Goal: Find contact information: Find contact information

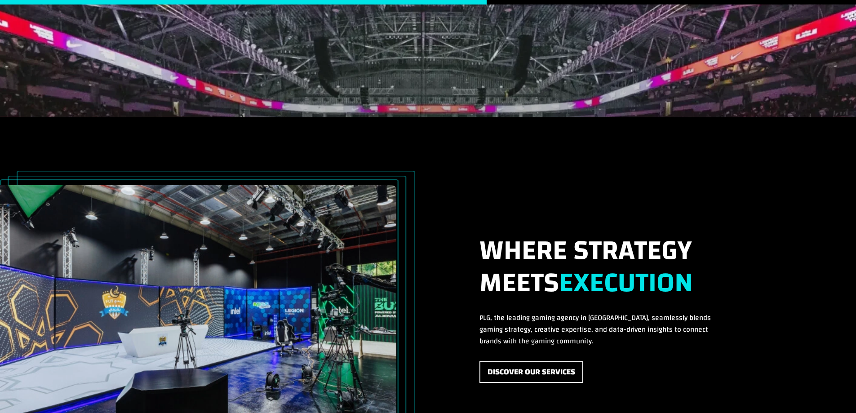
scroll to position [1715, 0]
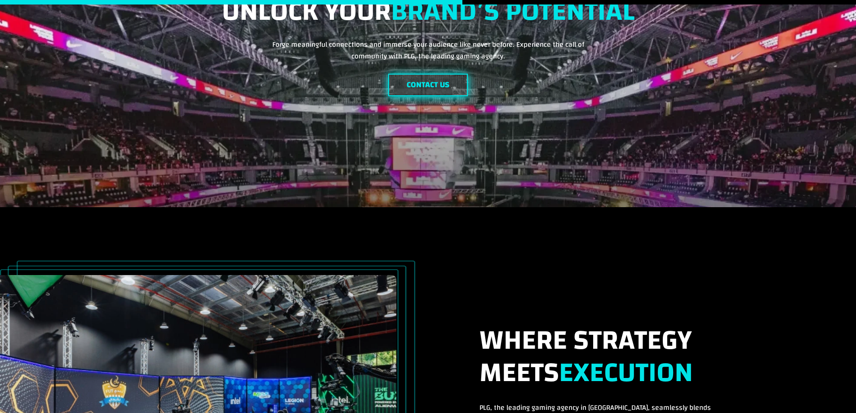
click at [432, 89] on link "Contact Us" at bounding box center [428, 85] width 80 height 23
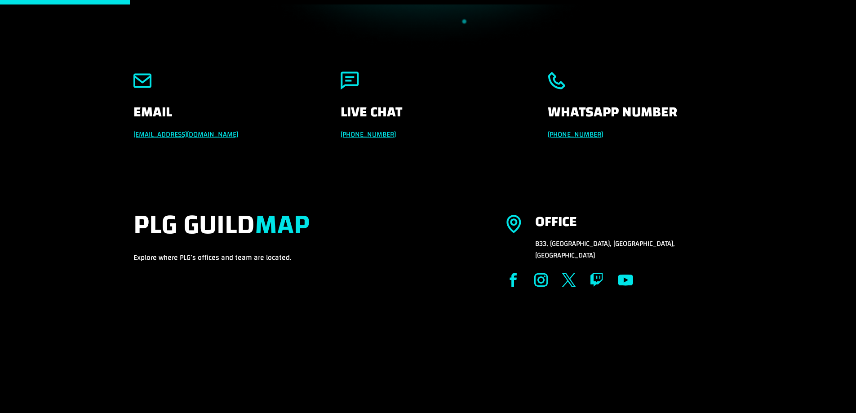
scroll to position [120, 0]
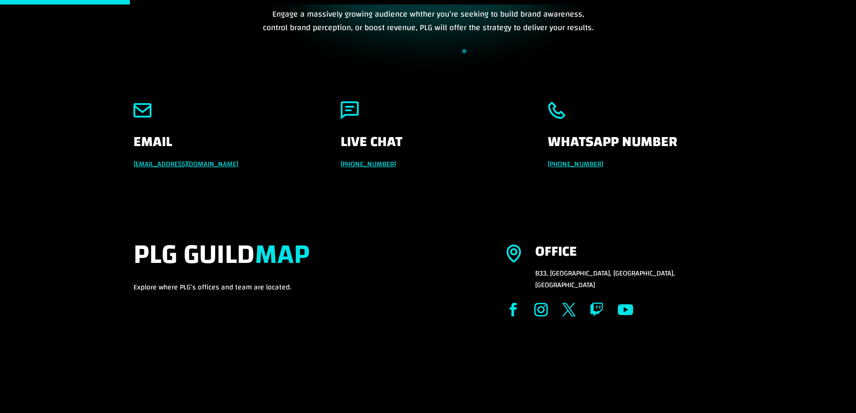
click at [370, 161] on link "[PHONE_NUMBER]" at bounding box center [368, 163] width 55 height 13
drag, startPoint x: 393, startPoint y: 163, endPoint x: 341, endPoint y: 160, distance: 51.8
click at [341, 160] on p "[PHONE_NUMBER]" at bounding box center [428, 164] width 175 height 12
copy link "[PHONE_NUMBER]"
drag, startPoint x: 233, startPoint y: 164, endPoint x: 130, endPoint y: 166, distance: 102.5
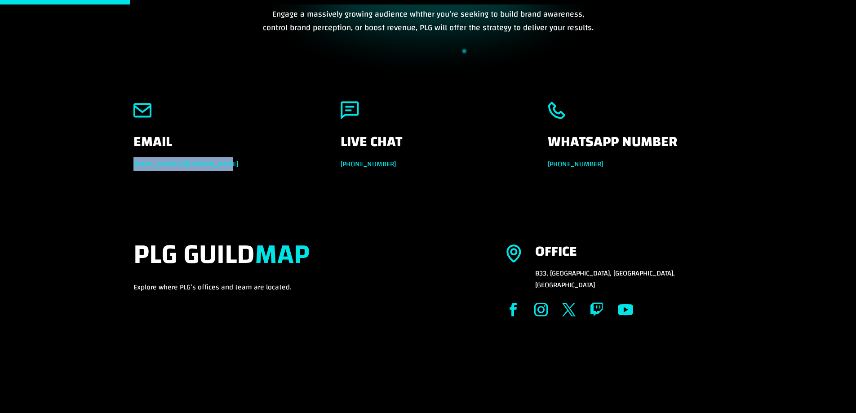
click at [130, 166] on div "Email [EMAIL_ADDRESS][DOMAIN_NAME] Live Chat [PHONE_NUMBER] Whatsapp Number [PH…" at bounding box center [428, 156] width 856 height 138
copy link "[EMAIL_ADDRESS][DOMAIN_NAME]"
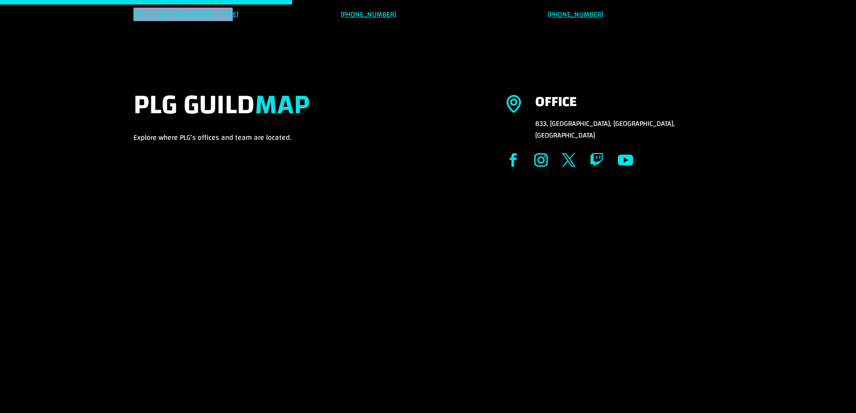
scroll to position [150, 0]
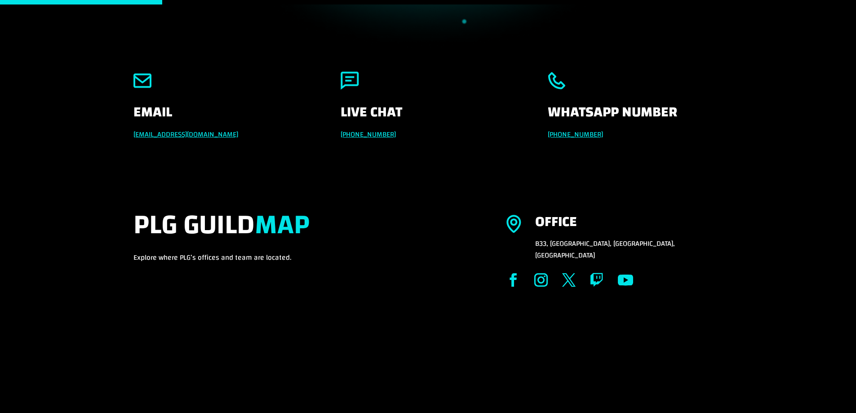
drag, startPoint x: 312, startPoint y: 176, endPoint x: 308, endPoint y: 173, distance: 5.5
